Goal: Check status: Check status

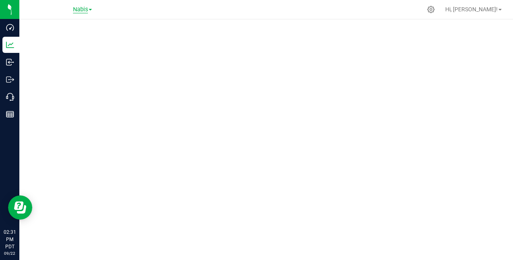
drag, startPoint x: 81, startPoint y: 6, endPoint x: 89, endPoint y: 6, distance: 7.3
click at [81, 6] on span "Nabis" at bounding box center [80, 9] width 15 height 7
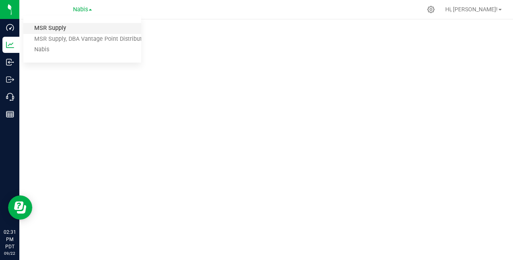
click at [58, 27] on link "MSR Supply" at bounding box center [82, 28] width 118 height 11
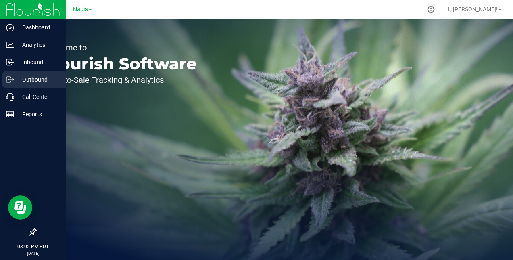
click at [30, 79] on p "Outbound" at bounding box center [38, 80] width 48 height 10
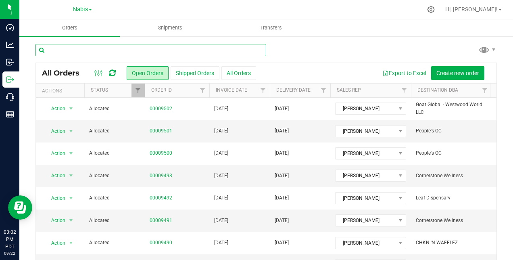
click at [128, 49] on input "text" at bounding box center [150, 50] width 231 height 12
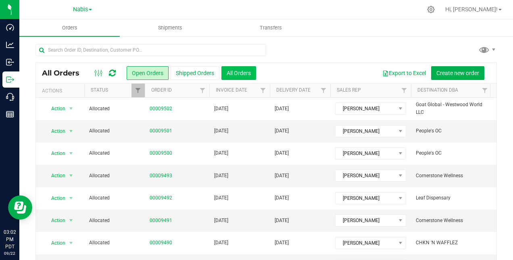
click at [247, 71] on button "All Orders" at bounding box center [238, 73] width 35 height 14
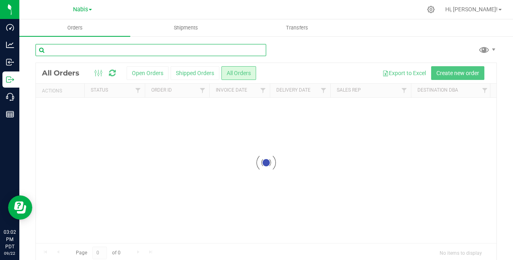
click at [100, 51] on input "text" at bounding box center [150, 50] width 231 height 12
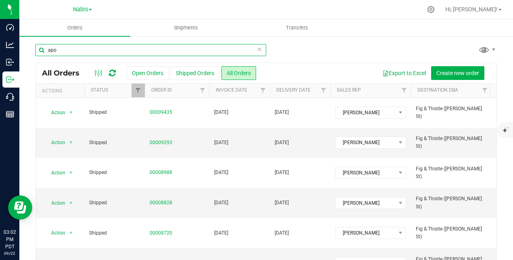
click at [116, 49] on input "apo" at bounding box center [150, 50] width 231 height 12
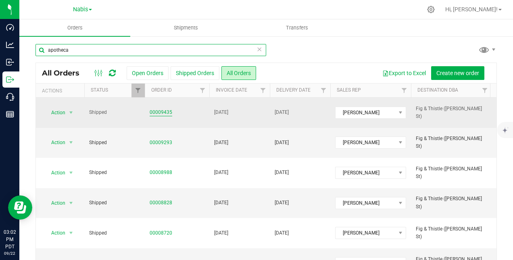
type input "apotheca"
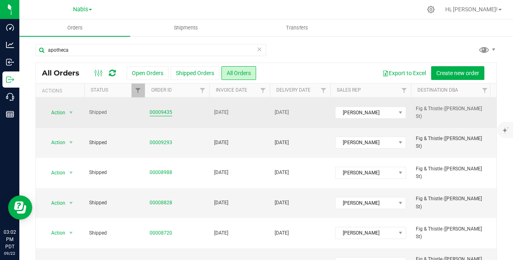
click at [163, 108] on link "00009435" at bounding box center [161, 112] width 23 height 8
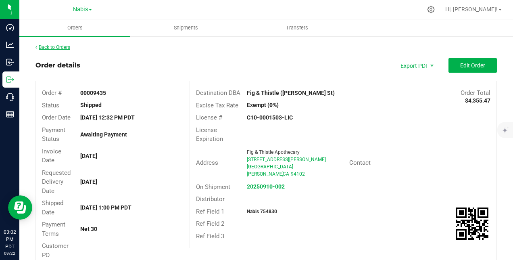
click at [44, 48] on link "Back to Orders" at bounding box center [52, 47] width 35 height 6
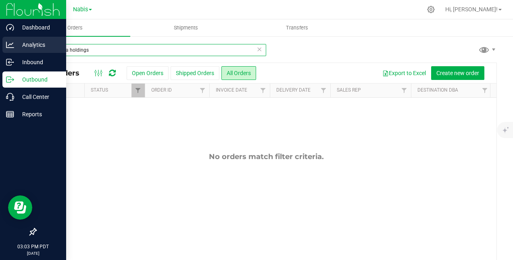
drag, startPoint x: 115, startPoint y: 48, endPoint x: 0, endPoint y: 44, distance: 115.3
click at [0, 44] on html "Dashboard Analytics Inbound Outbound Call Center Reports 03:03 PM PDT [DATE] 09…" at bounding box center [256, 130] width 513 height 260
type input "delta 9"
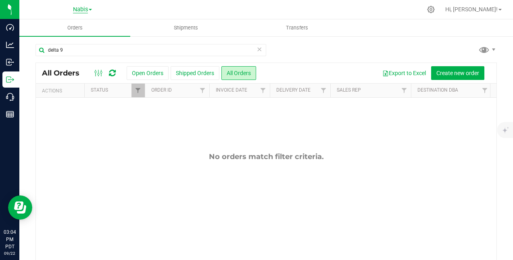
click at [87, 12] on span "Nabis" at bounding box center [80, 9] width 15 height 7
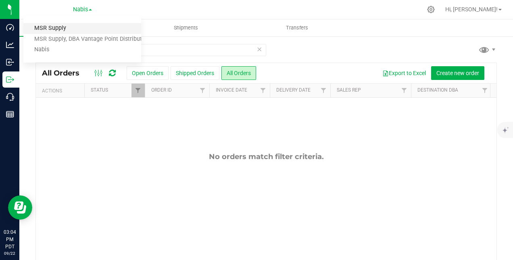
click at [64, 26] on link "MSR Supply" at bounding box center [82, 28] width 118 height 11
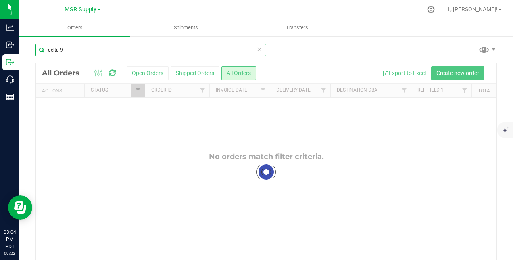
click at [84, 49] on input "delta 9" at bounding box center [150, 50] width 231 height 12
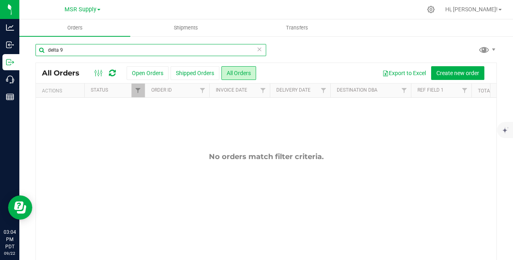
drag, startPoint x: 88, startPoint y: 49, endPoint x: 41, endPoint y: 43, distance: 47.9
click at [41, 43] on div "delta 9 All Orders Open Orders Shipped Orders All Orders Export to Excel Create…" at bounding box center [265, 161] width 493 height 253
type input "delta"
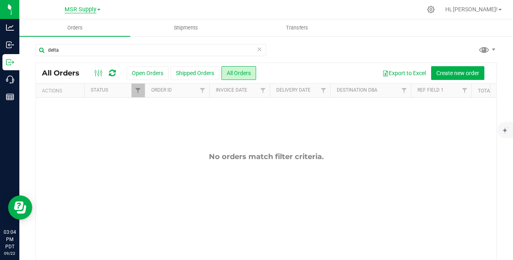
click at [96, 8] on span "MSR Supply" at bounding box center [80, 9] width 32 height 7
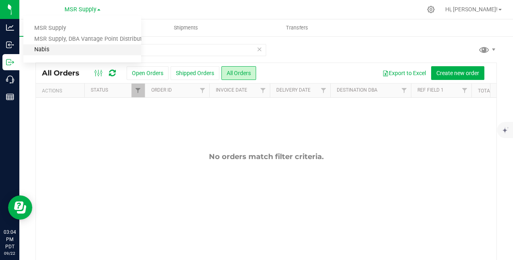
click at [89, 46] on link "Nabis" at bounding box center [82, 49] width 118 height 11
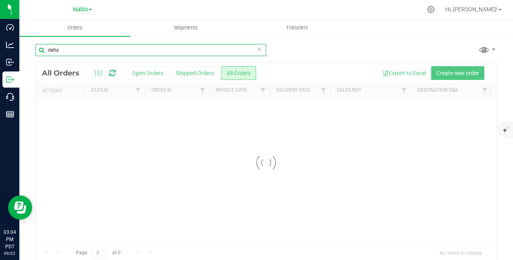
click at [88, 54] on input "delta" at bounding box center [150, 50] width 231 height 12
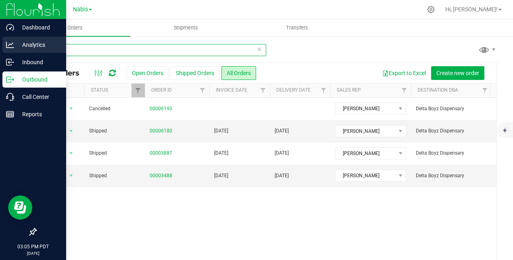
drag, startPoint x: 84, startPoint y: 50, endPoint x: 15, endPoint y: 48, distance: 69.3
click at [15, 48] on div "Dashboard Analytics Inbound Outbound Call Center Reports 03:05 PM PDT [DATE] 09…" at bounding box center [256, 130] width 513 height 260
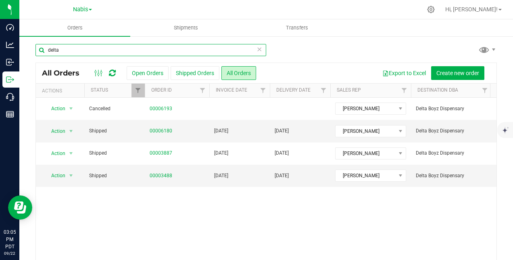
paste input "00009316"
type input "00009316"
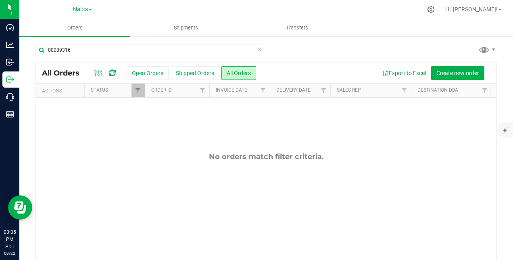
click at [91, 9] on span at bounding box center [90, 10] width 3 height 2
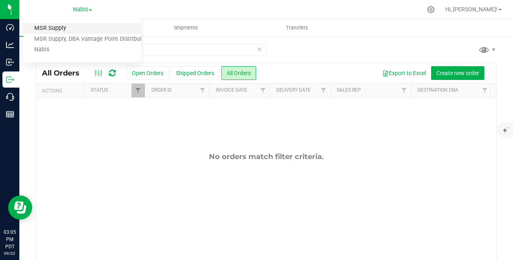
click at [53, 27] on link "MSR Supply" at bounding box center [82, 28] width 118 height 11
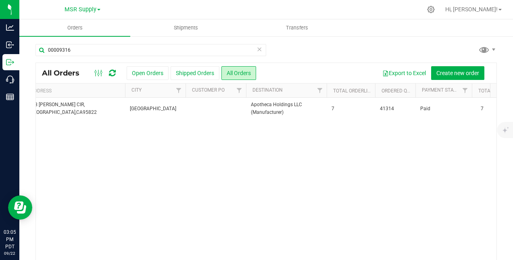
scroll to position [0, 823]
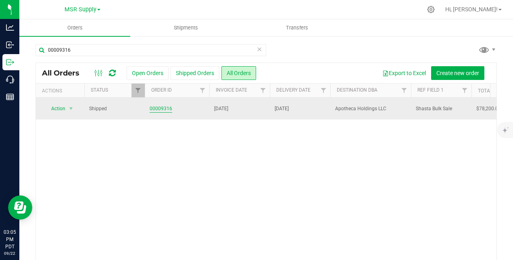
click at [168, 109] on link "00009316" at bounding box center [161, 109] width 23 height 8
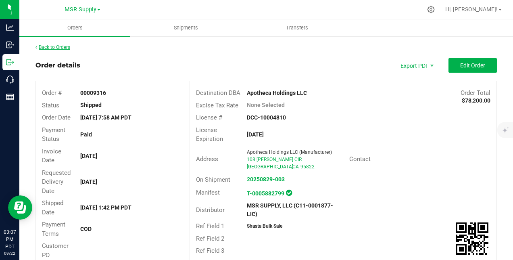
click at [52, 45] on link "Back to Orders" at bounding box center [52, 47] width 35 height 6
